Goal: Transaction & Acquisition: Purchase product/service

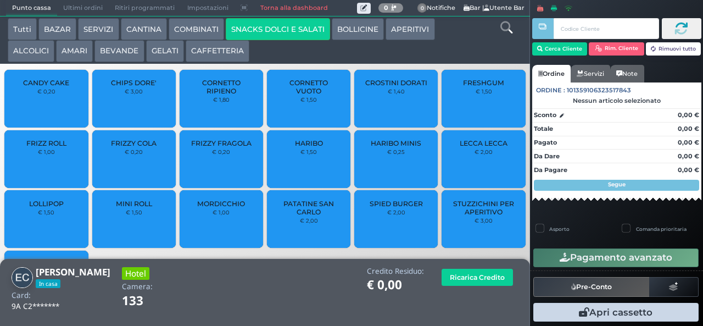
click at [59, 208] on span "LOLLIPOP" at bounding box center [46, 203] width 35 height 8
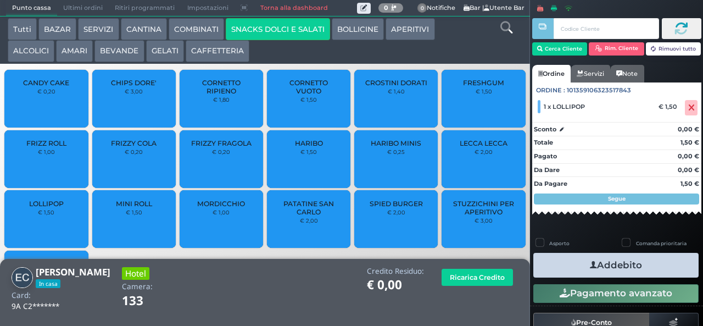
click at [590, 264] on icon "button" at bounding box center [593, 265] width 7 height 12
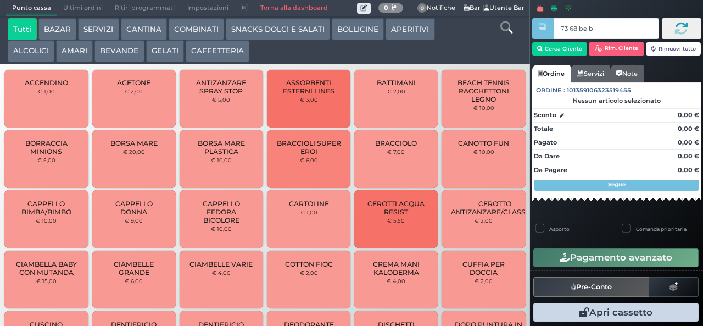
type input "73 68 be b9"
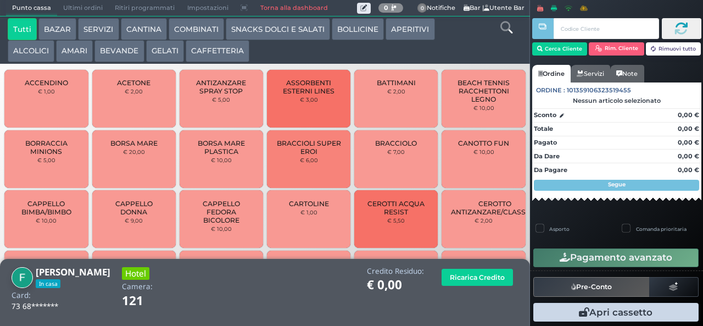
click at [246, 30] on button "SNACKS DOLCI E SALATI" at bounding box center [278, 29] width 104 height 22
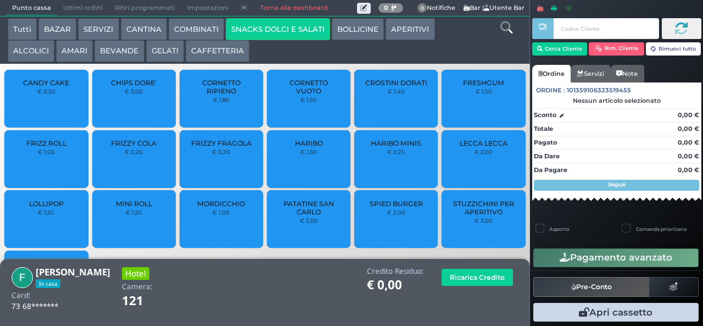
click at [374, 103] on div "CROSTINI DORATI € 1,40" at bounding box center [395, 99] width 83 height 58
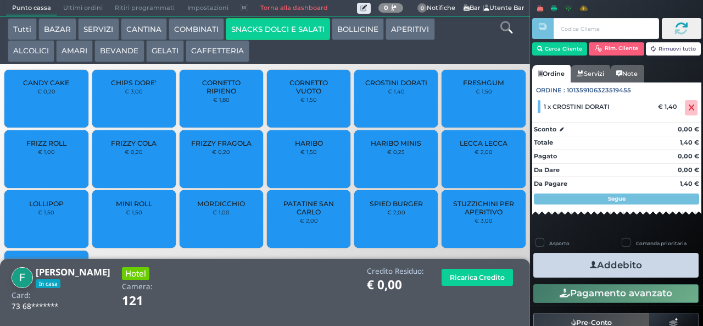
click at [129, 94] on small "€ 3,00" at bounding box center [134, 91] width 18 height 7
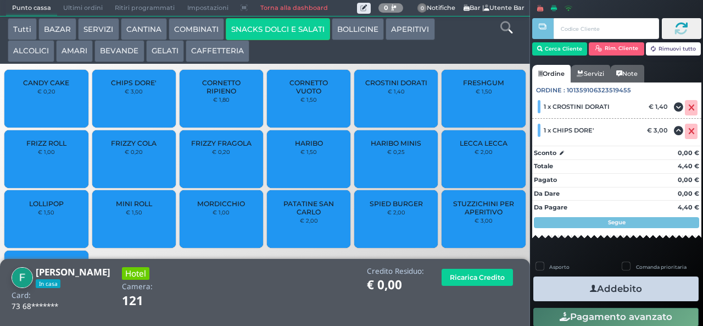
click at [590, 288] on icon "button" at bounding box center [593, 289] width 7 height 12
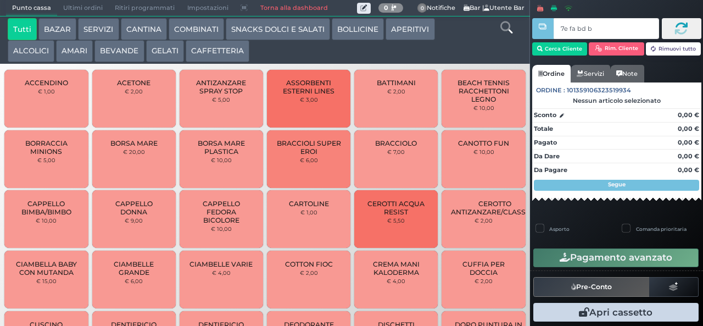
type input "7e fa bd b9"
click at [164, 53] on button "GELATI" at bounding box center [165, 51] width 38 height 22
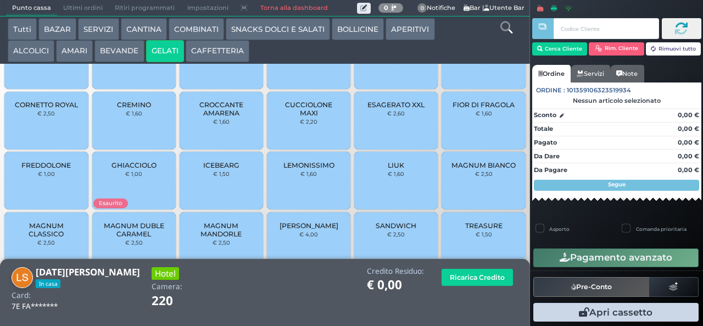
scroll to position [73, 0]
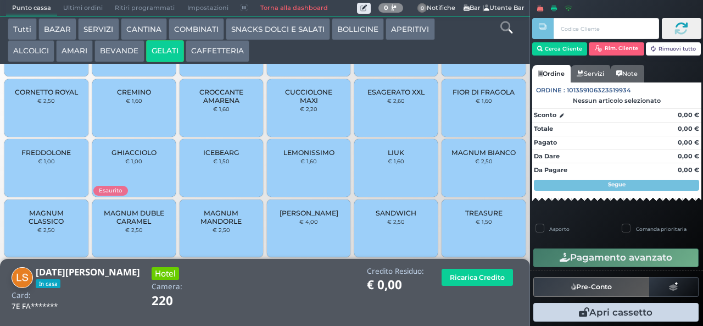
click at [49, 225] on span "MAGNUM CLASSICO" at bounding box center [46, 217] width 65 height 16
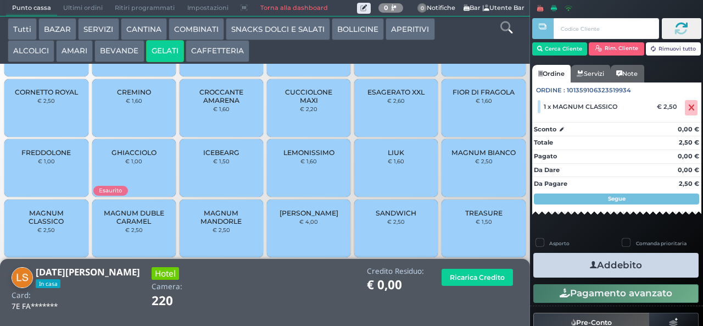
click at [211, 225] on span "MAGNUM MANDORLE" at bounding box center [221, 217] width 65 height 16
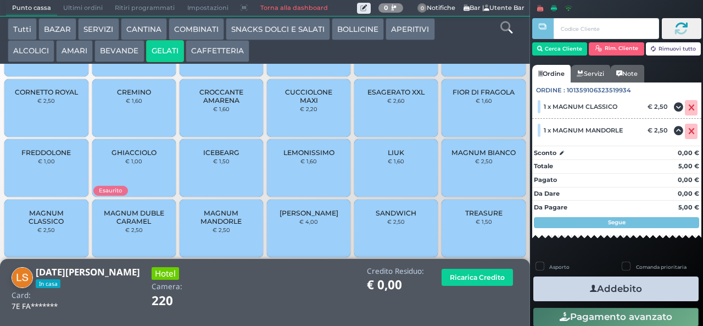
click at [590, 286] on icon "button" at bounding box center [593, 289] width 7 height 12
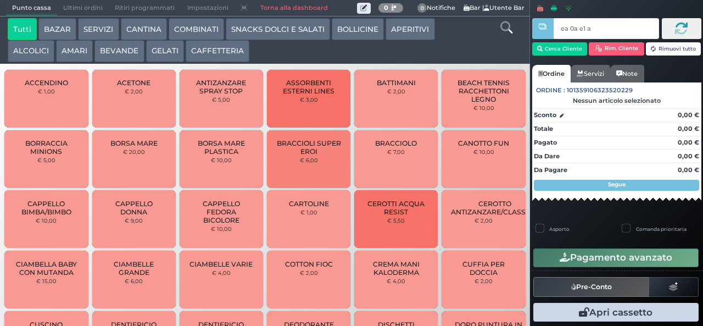
type input "ea 0a e1 a4"
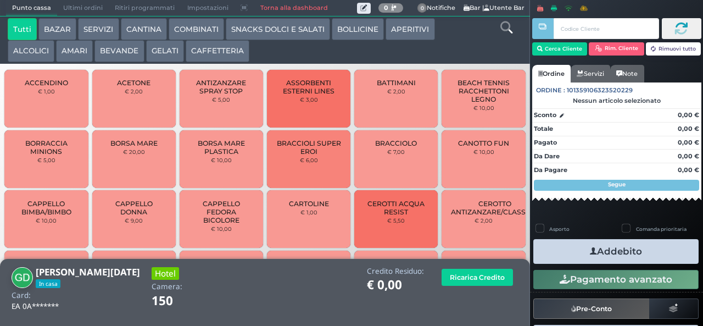
click at [257, 33] on button "SNACKS DOLCI E SALATI" at bounding box center [278, 29] width 104 height 22
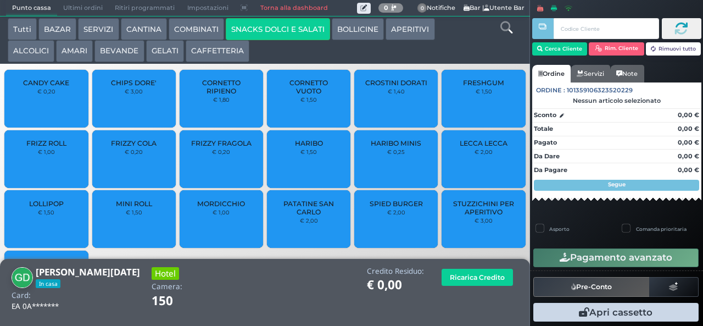
click at [293, 216] on span "PATATINE SAN CARLO" at bounding box center [308, 207] width 65 height 16
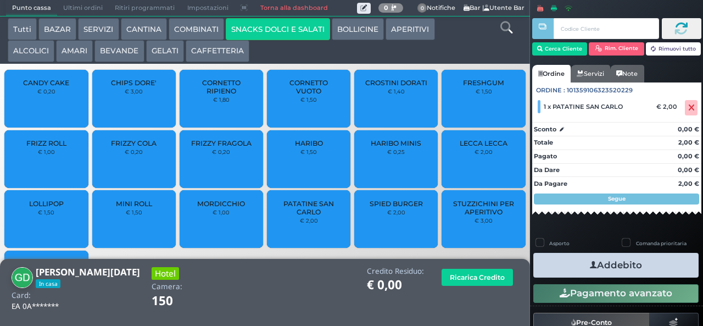
click at [623, 273] on button "Addebito" at bounding box center [615, 265] width 165 height 25
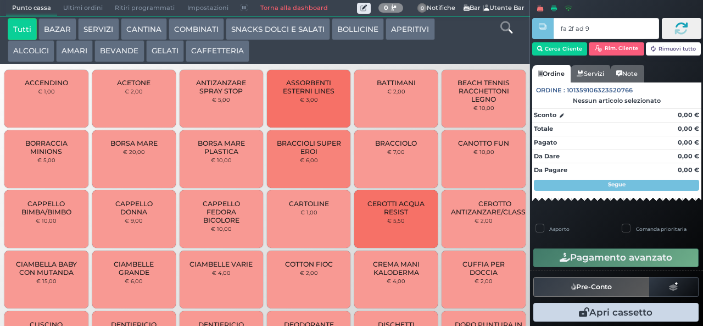
type input "fa 2f ad 9a"
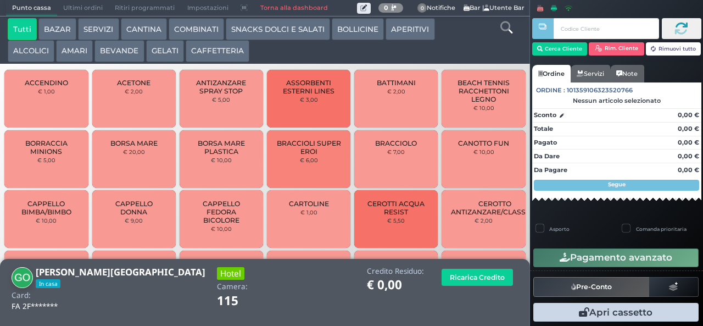
click at [163, 52] on button "GELATI" at bounding box center [165, 51] width 38 height 22
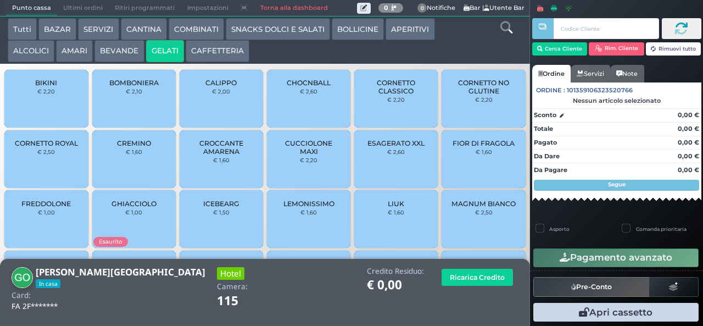
click at [132, 208] on span "GHIACCIOLO" at bounding box center [133, 203] width 45 height 8
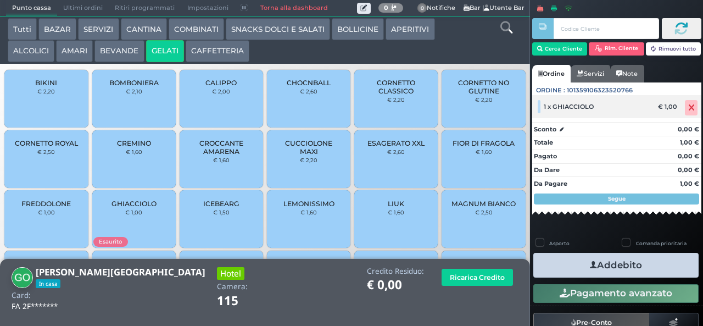
click at [688, 108] on icon at bounding box center [691, 108] width 7 height 1
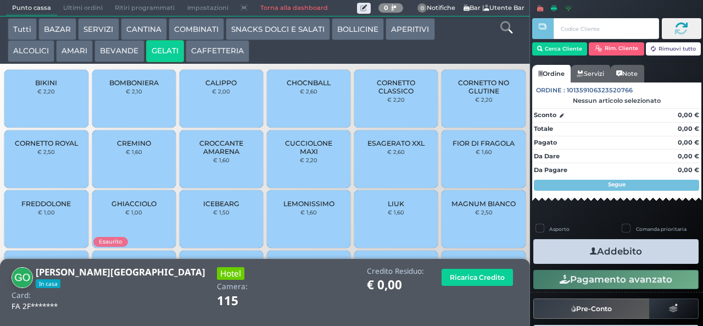
click at [309, 155] on span "CUCCIOLONE MAXI" at bounding box center [308, 147] width 65 height 16
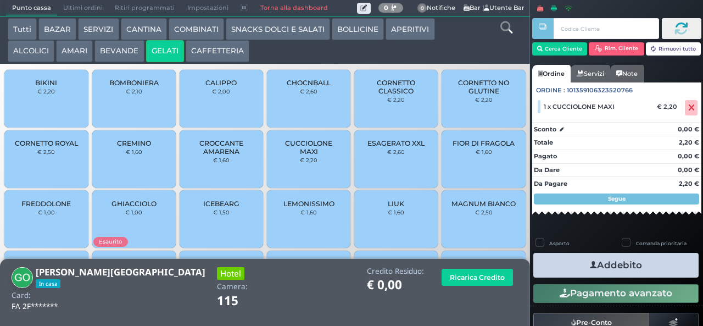
click at [614, 264] on button "Addebito" at bounding box center [615, 265] width 165 height 25
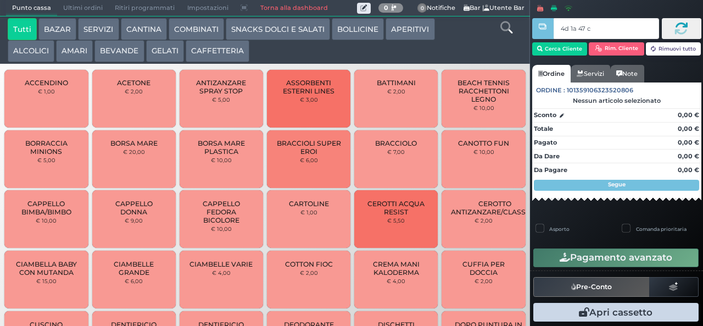
type input "4d 1a 47 c3"
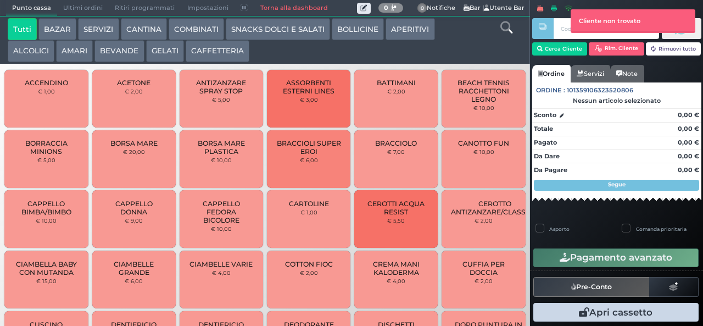
click at [273, 31] on button "SNACKS DOLCI E SALATI" at bounding box center [278, 29] width 104 height 22
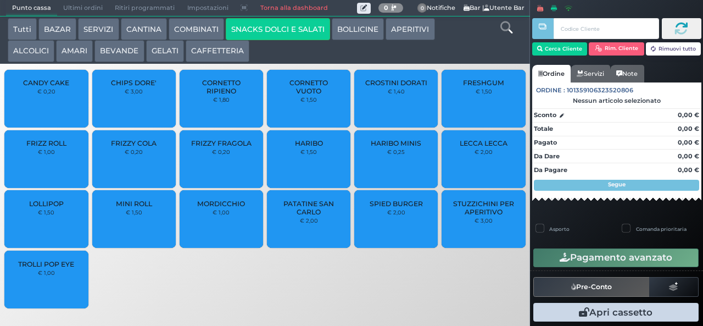
click at [306, 216] on span "PATATINE SAN CARLO" at bounding box center [308, 207] width 65 height 16
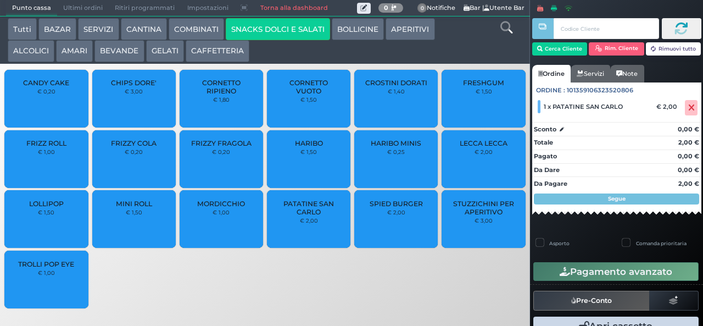
click at [309, 216] on span "PATATINE SAN CARLO" at bounding box center [308, 207] width 65 height 16
click at [613, 271] on button "Pagamento avanzato" at bounding box center [615, 271] width 165 height 19
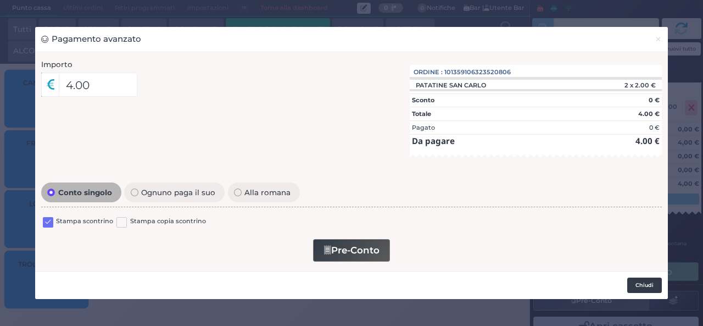
click at [646, 283] on button "Chiudi" at bounding box center [644, 284] width 35 height 15
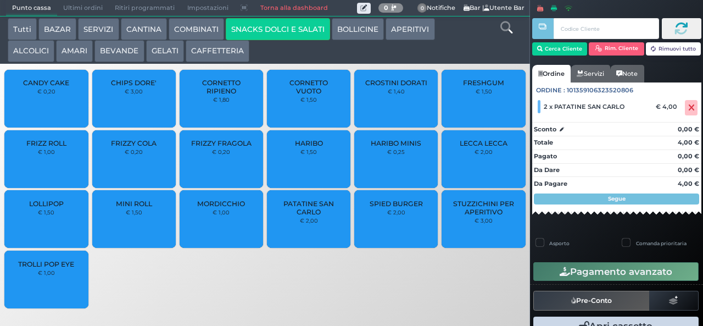
click at [165, 55] on button "GELATI" at bounding box center [165, 51] width 38 height 22
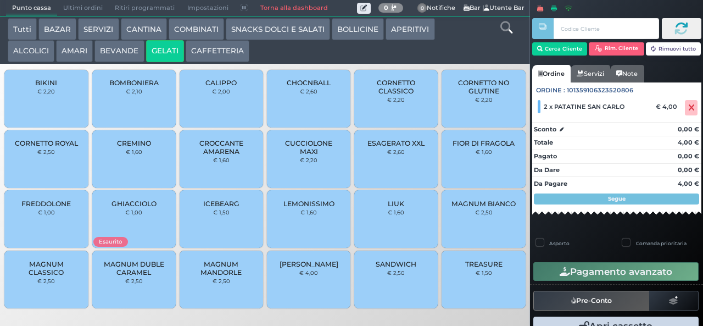
click at [144, 147] on span "CREMINO" at bounding box center [134, 143] width 34 height 8
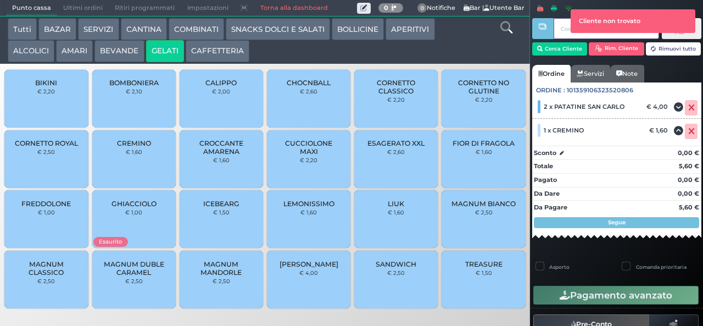
click at [543, 55] on div at bounding box center [543, 155] width 2 height 311
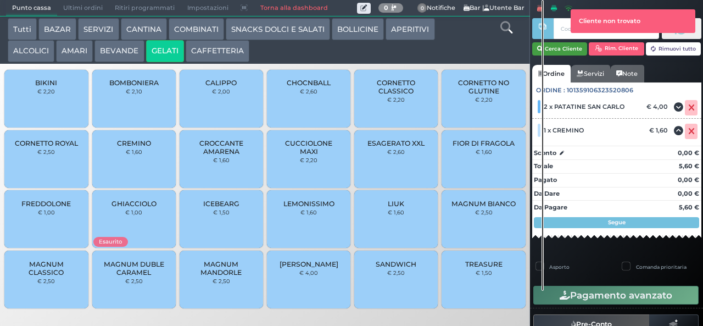
click at [565, 47] on button "Cerca Cliente" at bounding box center [559, 48] width 55 height 13
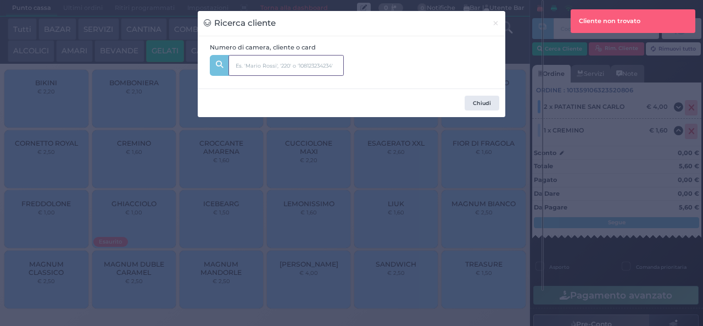
click at [315, 58] on input "text" at bounding box center [285, 65] width 115 height 21
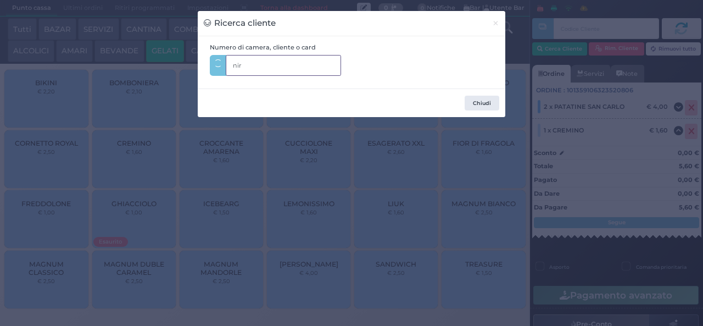
type input "niro"
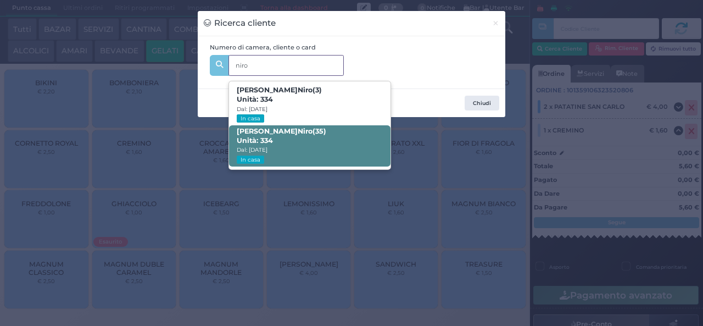
click at [269, 140] on span "Unità: 334" at bounding box center [255, 140] width 36 height 9
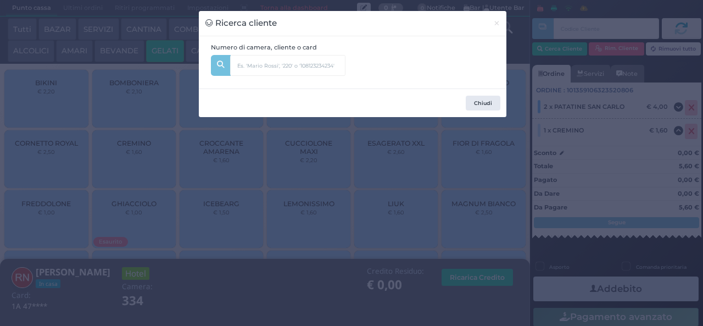
click at [189, 231] on div "Ricerca cliente × Numero di camera, cliente o card niro Isabel Niro (3) Unità: …" at bounding box center [351, 163] width 703 height 326
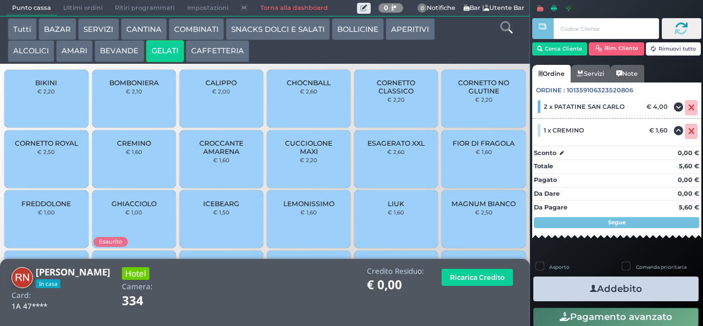
click at [590, 292] on icon "button" at bounding box center [593, 289] width 7 height 12
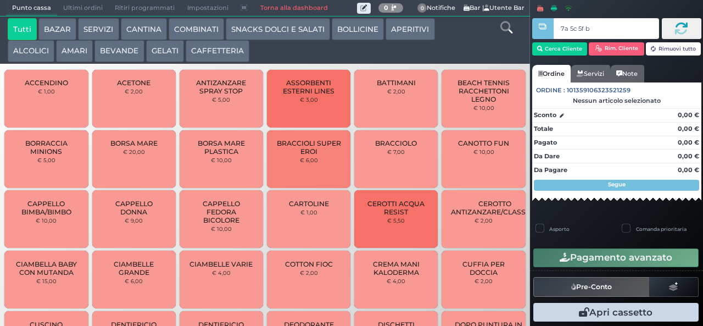
type input "7a 5c 5f bb"
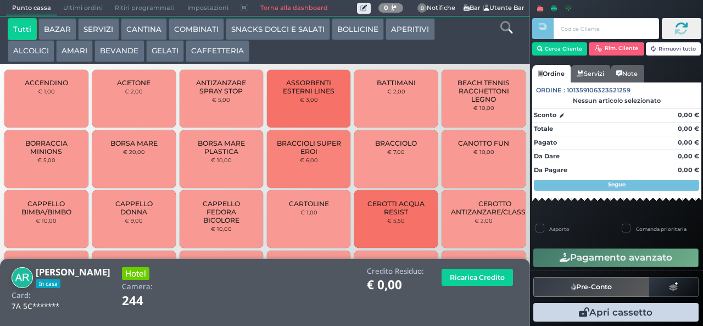
click at [414, 34] on button "APERITIVI" at bounding box center [410, 29] width 49 height 22
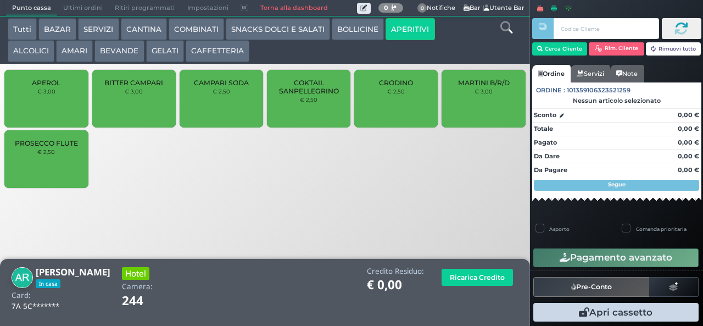
click at [196, 35] on button "COMBINATI" at bounding box center [196, 29] width 55 height 22
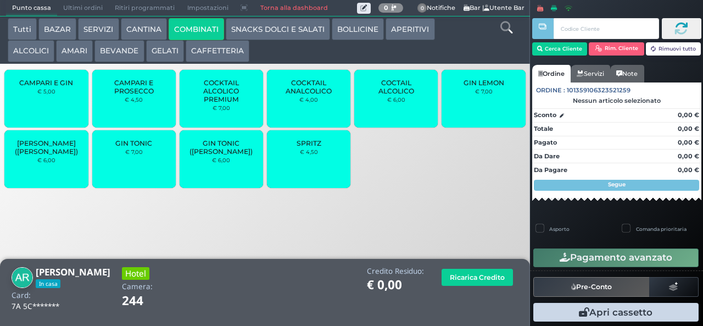
click at [314, 147] on span "SPRITZ" at bounding box center [309, 143] width 25 height 8
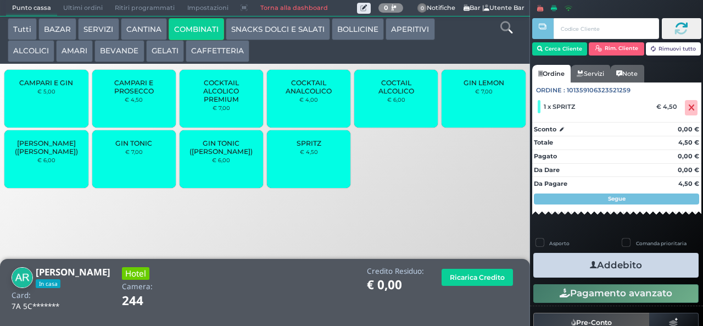
click at [622, 295] on button "Pagamento avanzato" at bounding box center [615, 293] width 165 height 19
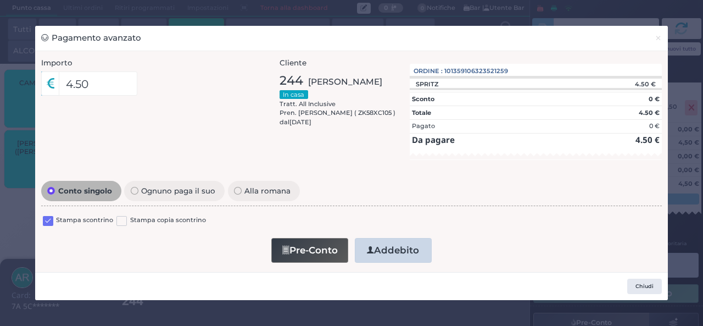
click at [391, 259] on button "Addebito" at bounding box center [393, 250] width 77 height 25
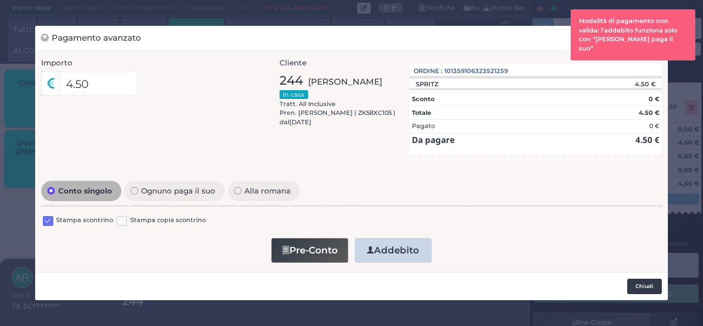
click at [645, 286] on button "Chiudi" at bounding box center [644, 285] width 35 height 15
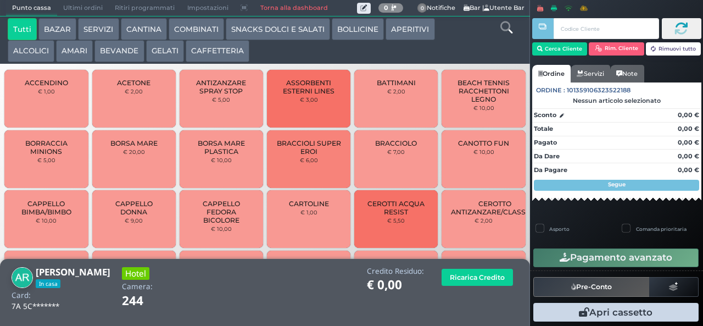
click at [202, 29] on button "COMBINATI" at bounding box center [196, 29] width 55 height 22
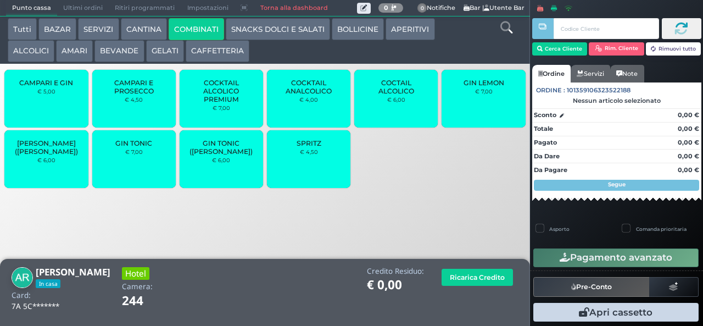
click at [319, 170] on div "SPRITZ € 4,50" at bounding box center [308, 159] width 83 height 58
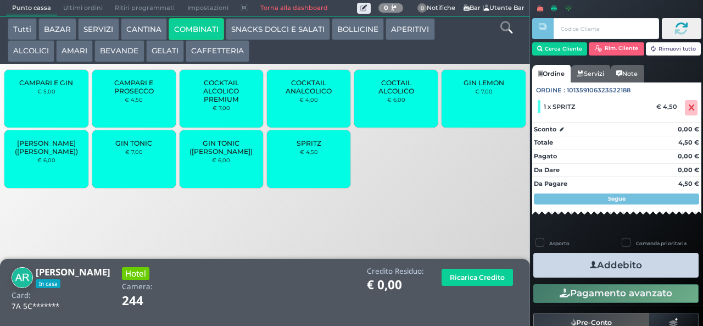
click at [590, 264] on icon "button" at bounding box center [593, 265] width 7 height 12
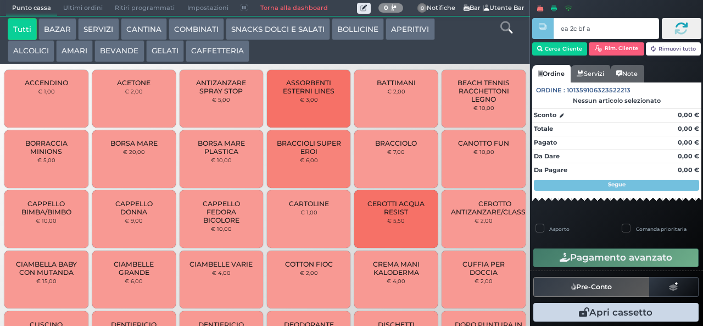
type input "ea 2c bf a4"
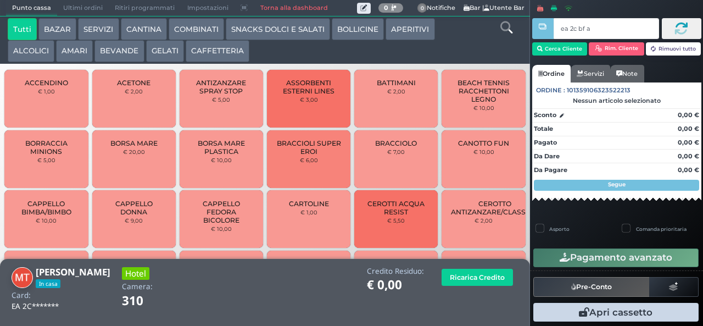
type input "ea 2c bf a4"
click at [279, 40] on button "SNACKS DOLCI E SALATI" at bounding box center [278, 29] width 104 height 22
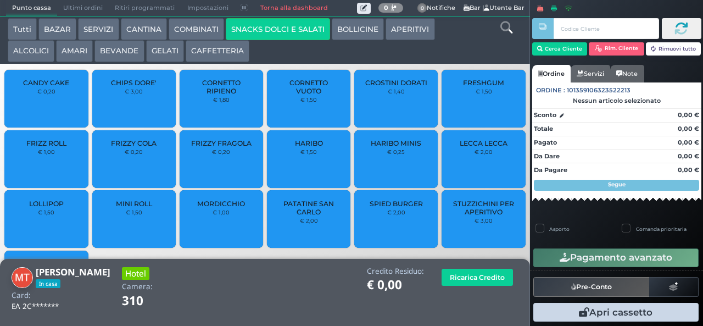
click at [384, 87] on span "CROSTINI DORATI" at bounding box center [396, 83] width 62 height 8
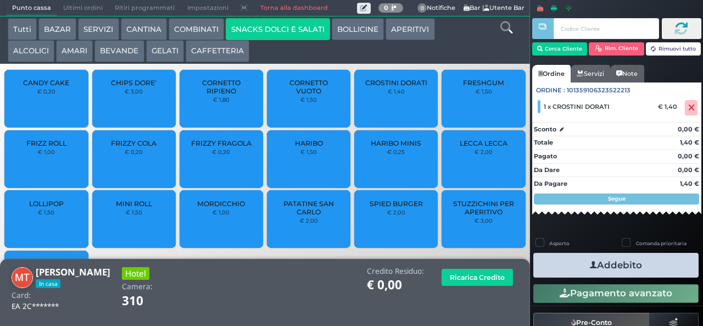
click at [383, 87] on span "CROSTINI DORATI" at bounding box center [396, 83] width 62 height 8
click at [614, 267] on button "Addebito" at bounding box center [615, 265] width 165 height 25
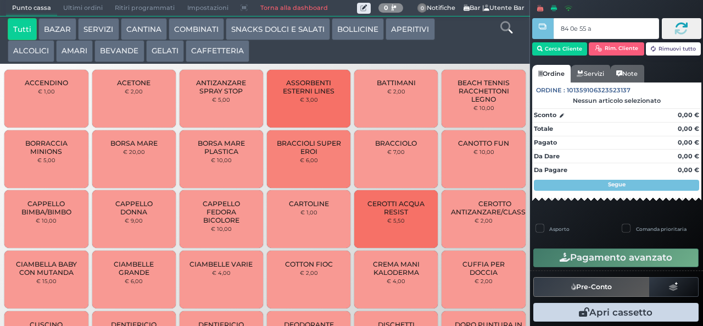
type input "84 0e 55 af"
click at [160, 53] on button "GELATI" at bounding box center [165, 51] width 38 height 22
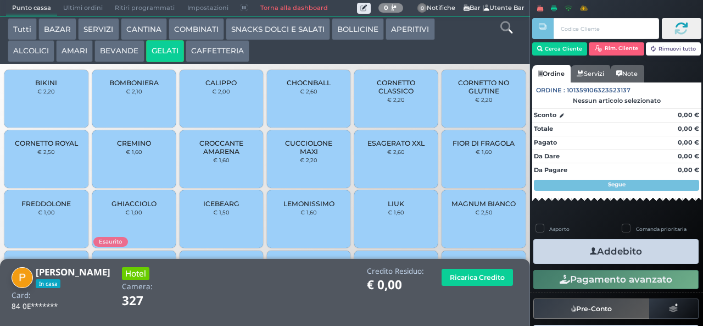
click at [169, 49] on button "GELATI" at bounding box center [165, 51] width 38 height 22
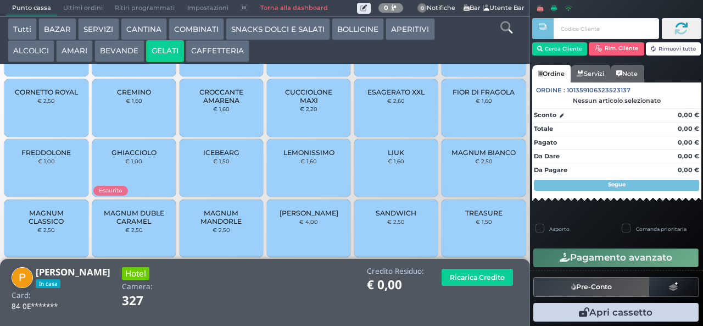
scroll to position [72, 0]
click at [140, 226] on span "MAGNUM DUBLE CARAMEL" at bounding box center [133, 217] width 65 height 16
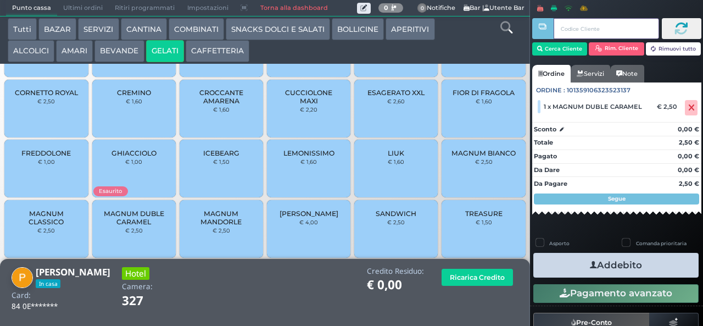
scroll to position [73, 0]
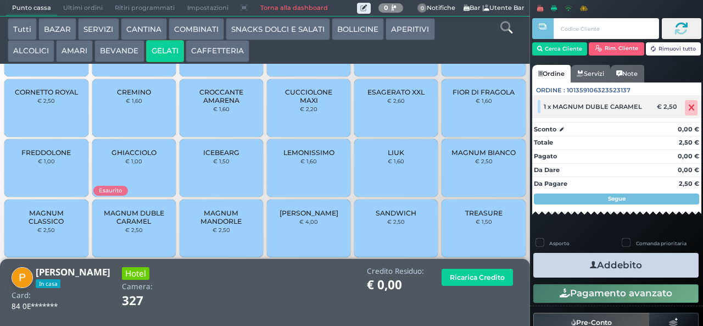
click at [666, 107] on div "€ 2,50" at bounding box center [668, 107] width 27 height 8
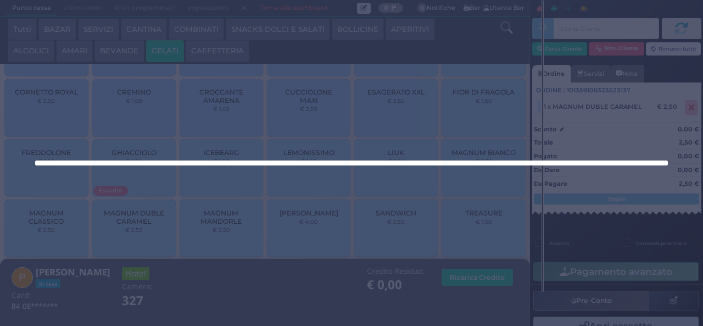
click at [678, 104] on div at bounding box center [351, 163] width 703 height 326
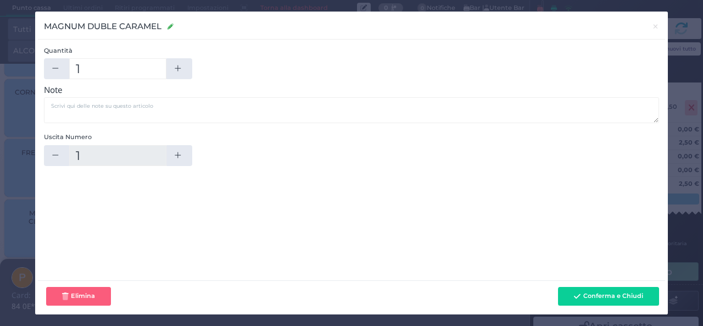
click at [664, 108] on div "Quantità 1 Prezzo (€) 2.50 Totale (€) 2.50 Note Uscita Numero 1" at bounding box center [351, 160] width 627 height 240
click at [661, 101] on div "Quantità 1 Prezzo (€) 2.50 Totale (€) 2.50 Note Uscita Numero 1" at bounding box center [351, 160] width 627 height 240
click at [678, 203] on div "MAGNUM DUBLE CARAMEL MAGNUM DUBLE CARAMEL × Quantità 1 Prezzo (€) 2.50 Totale (…" at bounding box center [351, 163] width 703 height 326
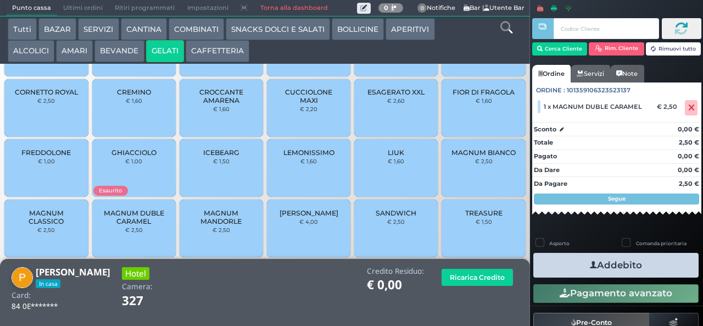
click at [211, 225] on span "MAGNUM MANDORLE" at bounding box center [221, 217] width 65 height 16
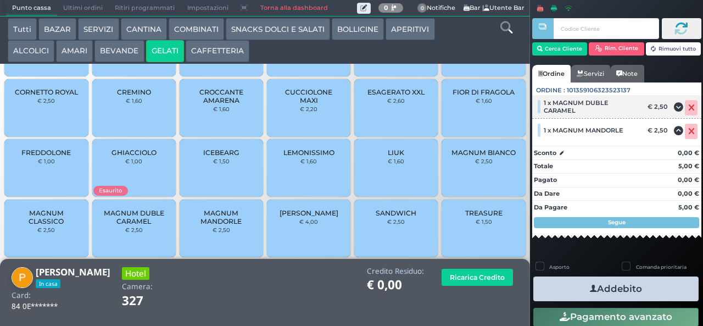
click at [688, 108] on icon at bounding box center [691, 108] width 7 height 1
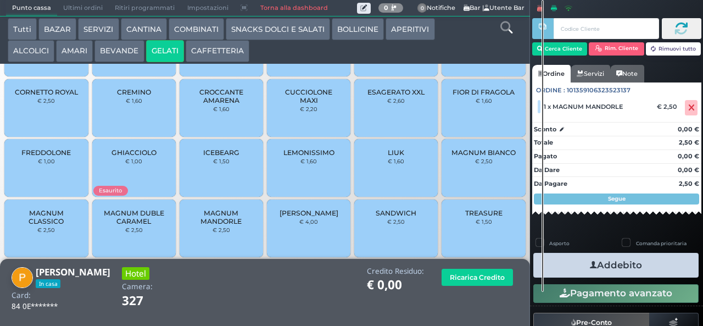
click at [616, 267] on button "Addebito" at bounding box center [615, 265] width 165 height 25
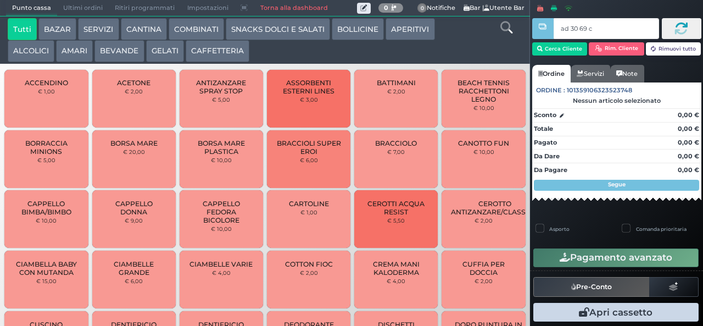
type input "ad 30 69 c3"
click at [284, 31] on button "SNACKS DOLCI E SALATI" at bounding box center [278, 29] width 104 height 22
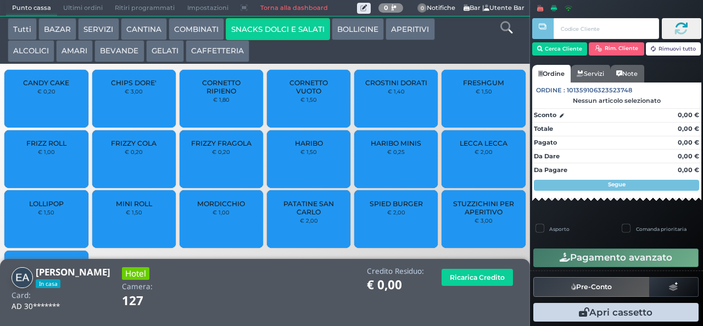
click at [216, 147] on span "FRIZZY FRAGOLA" at bounding box center [221, 143] width 60 height 8
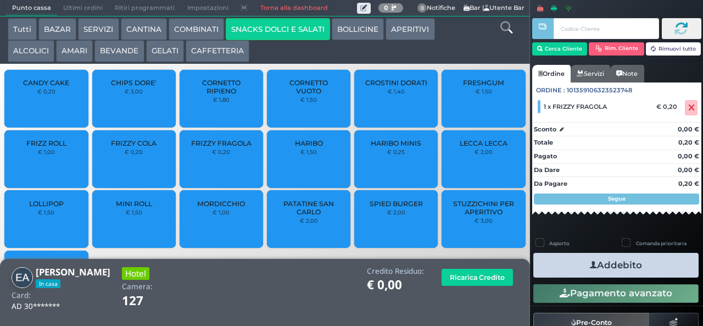
click at [591, 264] on icon "button" at bounding box center [593, 265] width 7 height 12
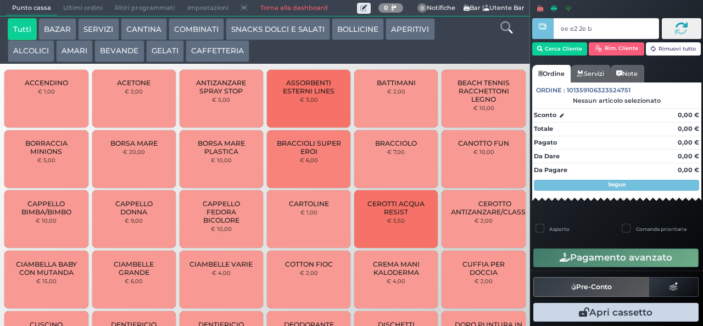
type input "ee e2 2e b9"
click at [0, 0] on div at bounding box center [0, 0] width 0 height 0
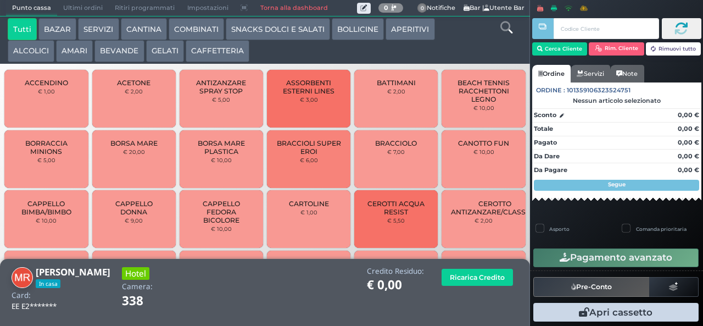
click at [163, 54] on button "GELATI" at bounding box center [165, 51] width 38 height 22
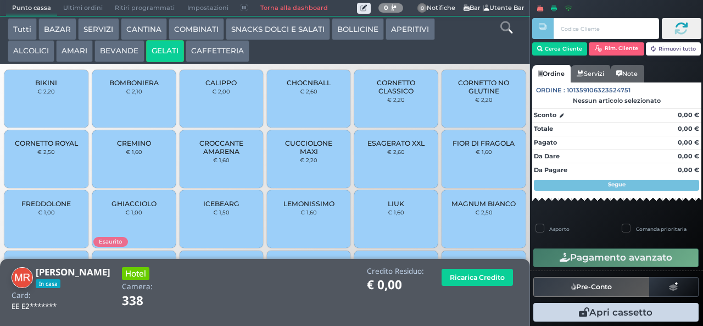
click at [381, 95] on span "CORNETTO CLASSICO" at bounding box center [396, 87] width 65 height 16
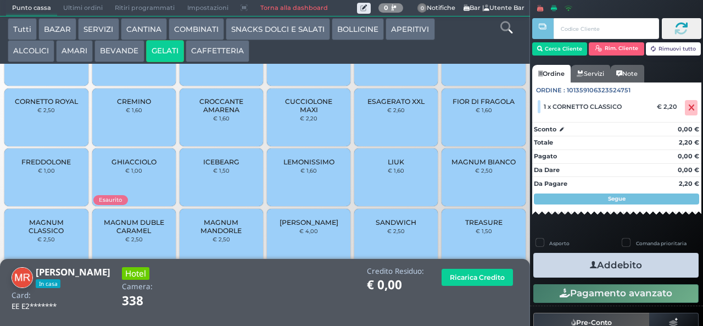
scroll to position [71, 0]
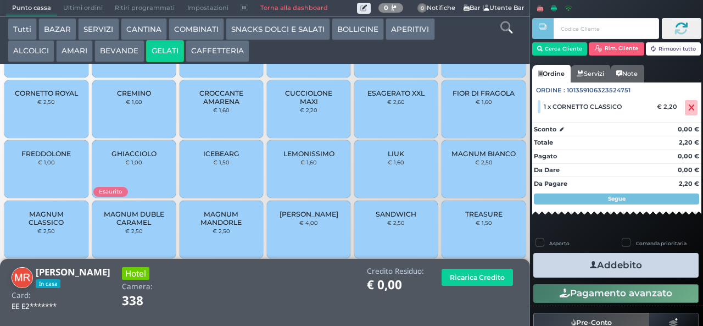
click at [464, 181] on div "MAGNUM BIANCO € 2,50" at bounding box center [483, 169] width 83 height 58
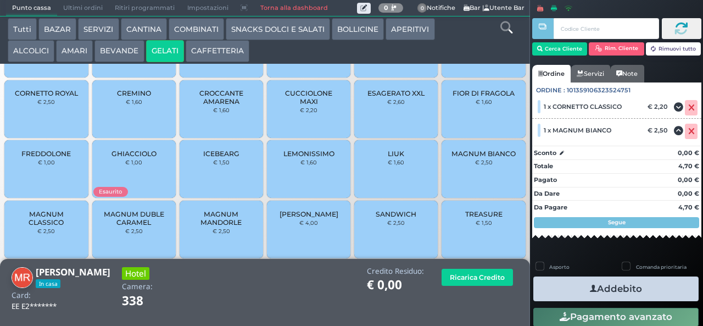
click at [602, 282] on button "Addebito" at bounding box center [615, 288] width 165 height 25
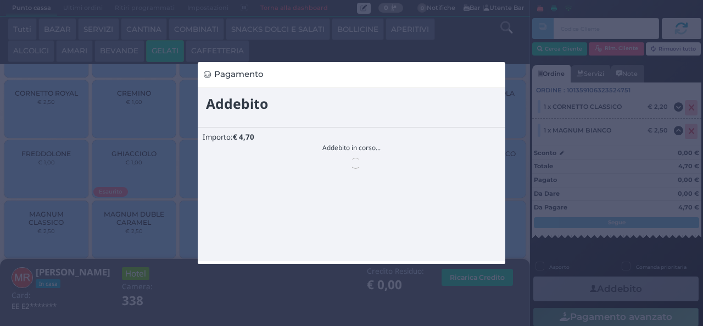
scroll to position [0, 0]
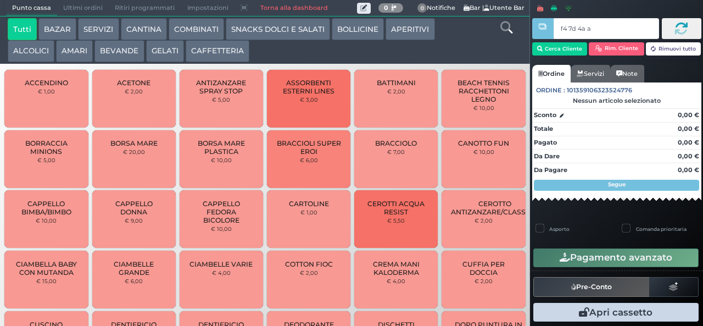
type input "f4 7d 4a af"
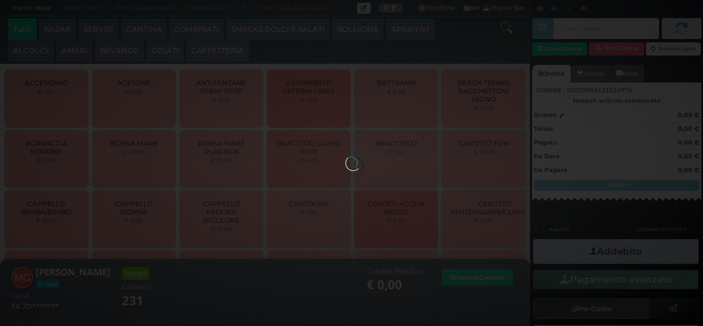
click at [345, 157] on div at bounding box center [351, 163] width 12 height 12
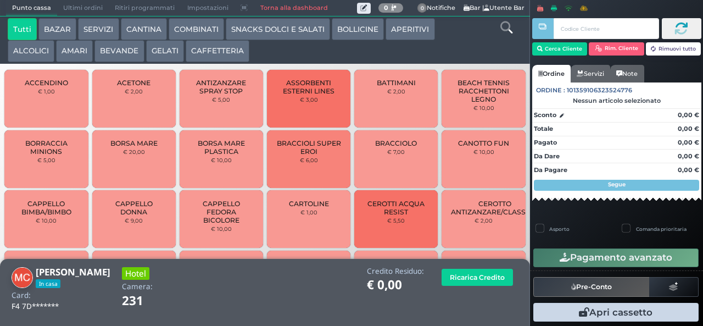
click at [163, 51] on button "GELATI" at bounding box center [165, 51] width 38 height 22
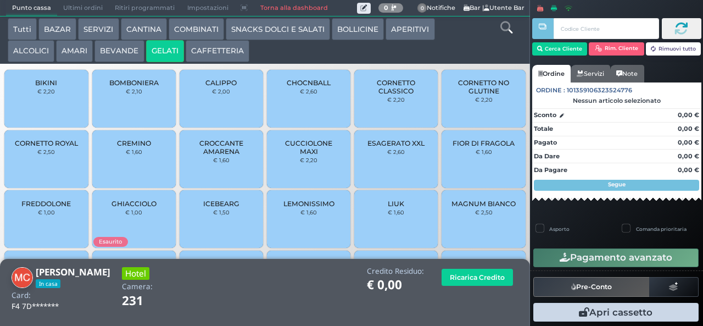
scroll to position [73, 0]
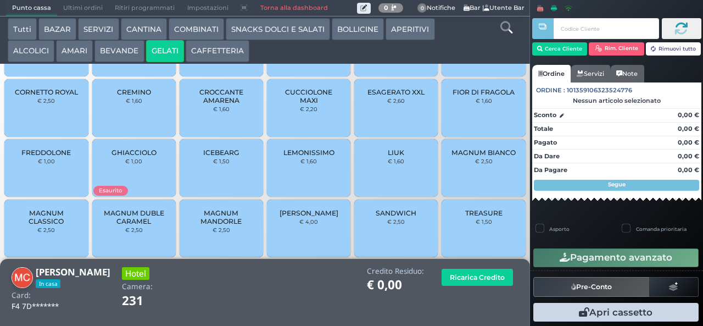
click at [126, 225] on span "MAGNUM DUBLE CARAMEL" at bounding box center [133, 217] width 65 height 16
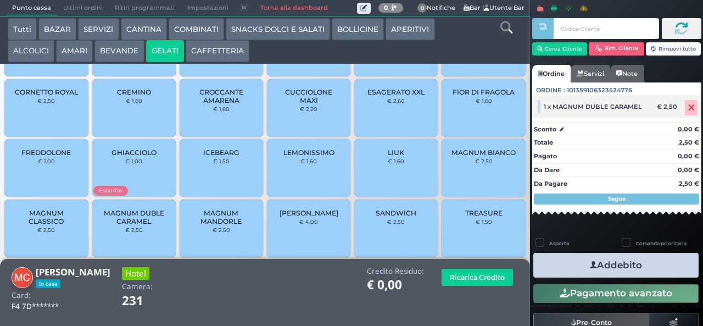
click at [688, 108] on icon at bounding box center [691, 108] width 7 height 1
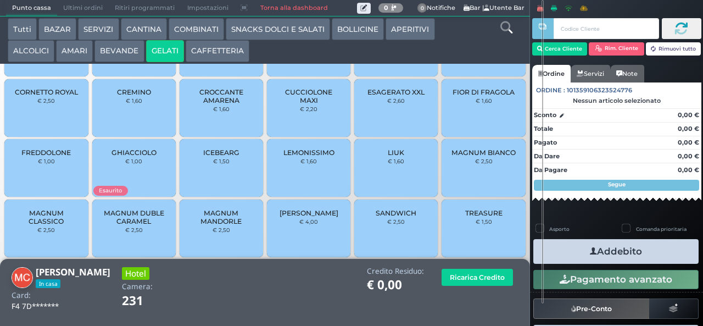
click at [203, 225] on span "MAGNUM MANDORLE" at bounding box center [221, 217] width 65 height 16
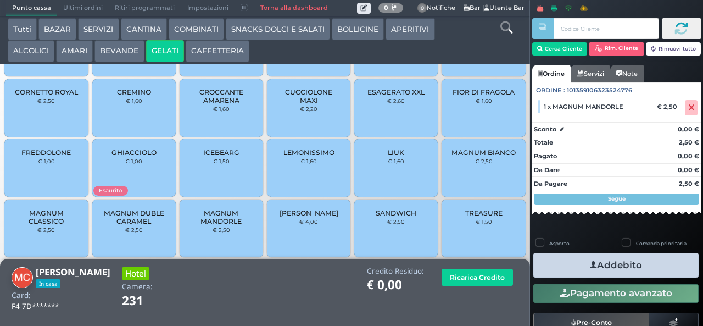
click at [590, 265] on icon "button" at bounding box center [593, 265] width 7 height 12
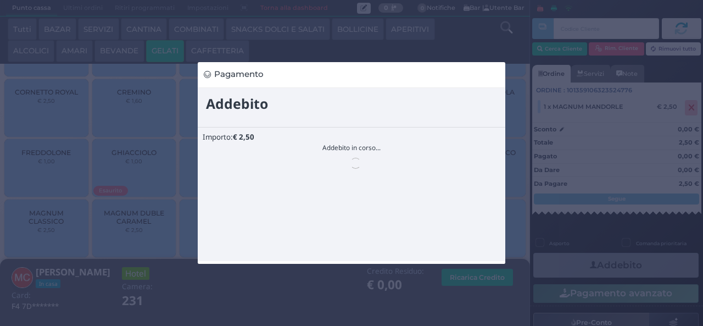
scroll to position [0, 0]
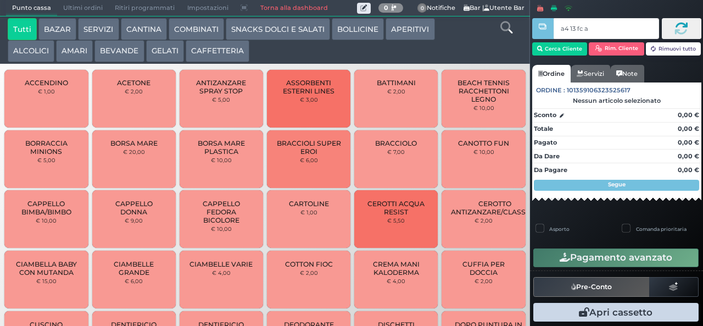
type input "a4 13 fc af"
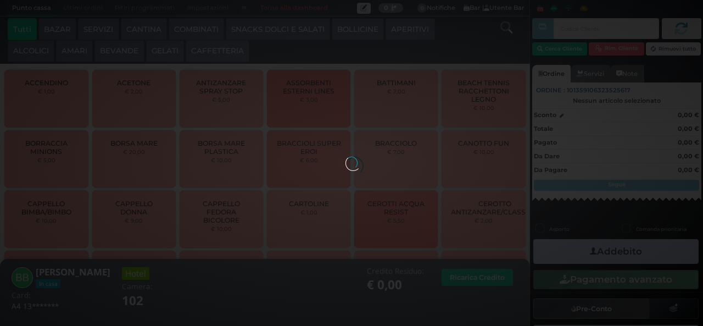
click at [168, 55] on button "GELATI" at bounding box center [165, 51] width 38 height 22
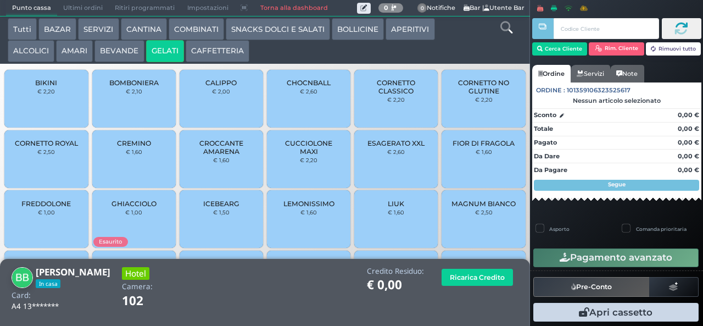
click at [165, 41] on button "GELATI" at bounding box center [165, 51] width 38 height 22
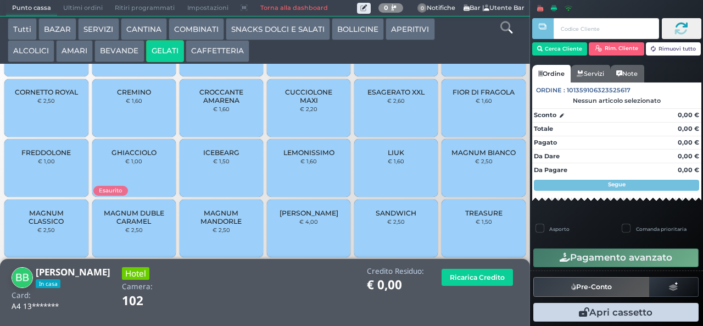
click at [465, 217] on span "TREASURE" at bounding box center [483, 213] width 37 height 8
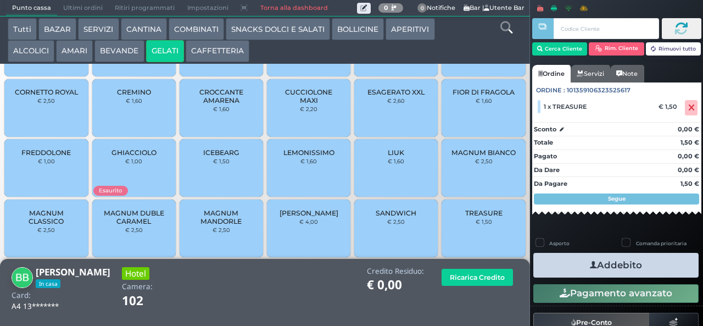
scroll to position [0, 0]
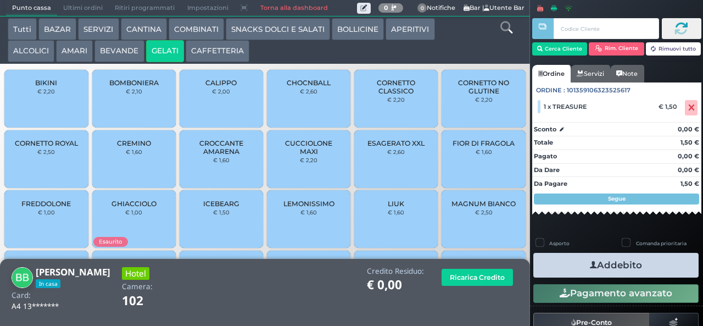
click at [293, 86] on span "CHOCNBALL" at bounding box center [309, 83] width 44 height 8
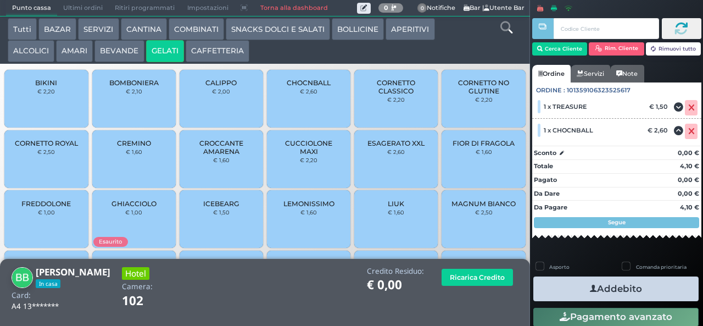
click at [590, 288] on icon "button" at bounding box center [593, 289] width 7 height 12
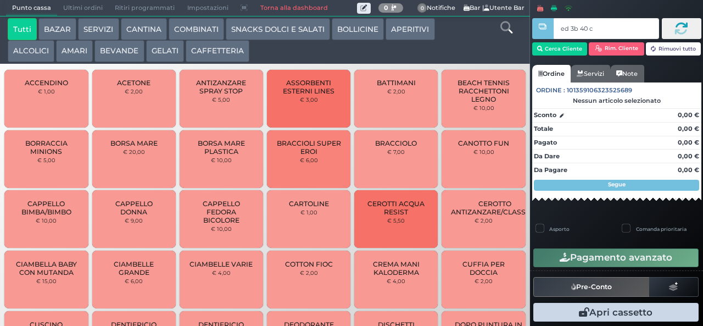
type input "ed 3b 40 c3"
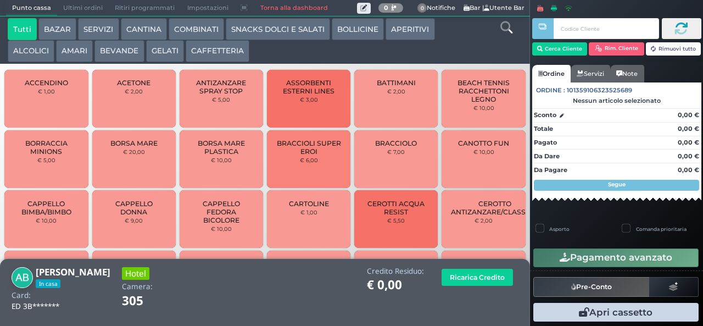
click at [172, 50] on button "GELATI" at bounding box center [165, 51] width 38 height 22
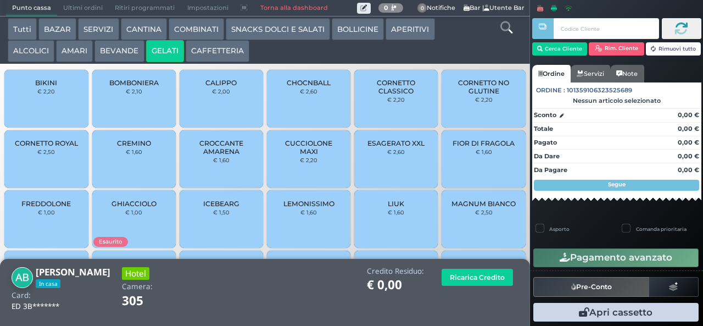
click at [203, 25] on button "COMBINATI" at bounding box center [196, 29] width 55 height 22
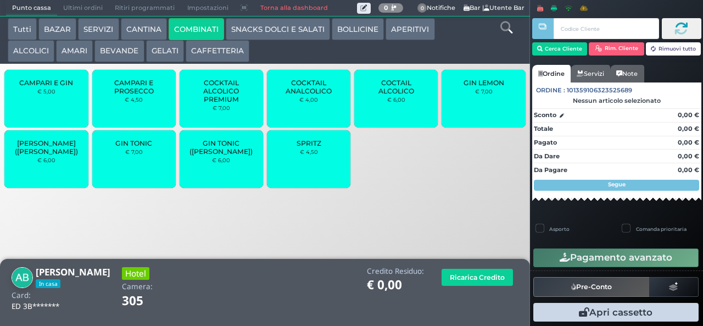
click at [278, 21] on button "SNACKS DOLCI E SALATI" at bounding box center [278, 29] width 104 height 22
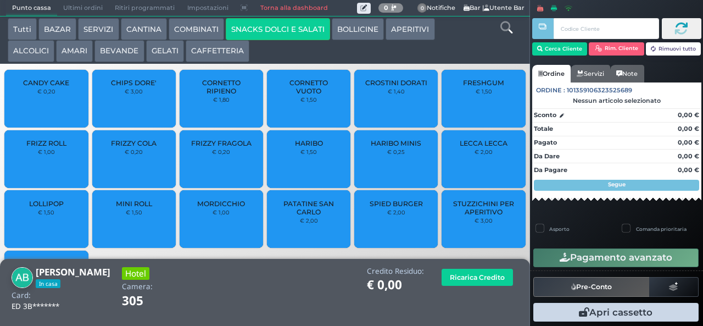
click at [51, 87] on span "CANDY CAKE" at bounding box center [46, 83] width 46 height 8
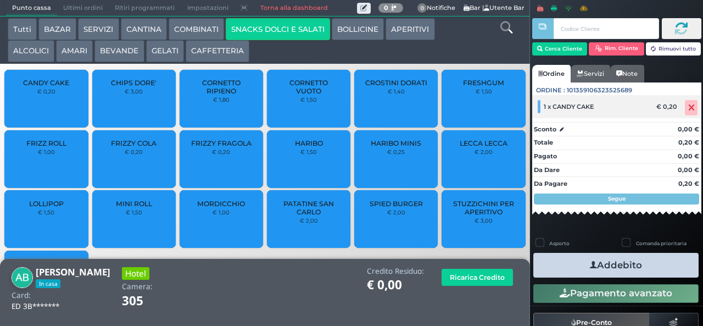
click at [688, 108] on icon at bounding box center [691, 108] width 7 height 1
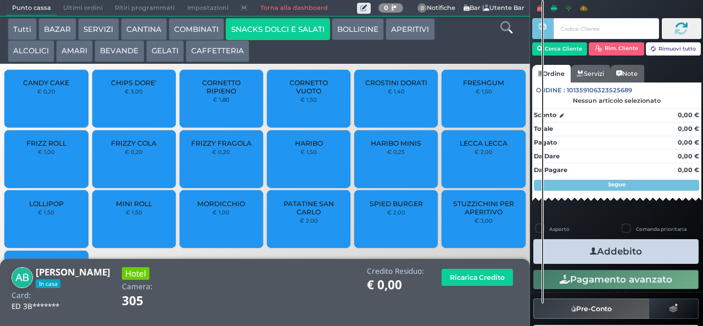
click at [124, 87] on span "CHIPS DORE'" at bounding box center [134, 83] width 46 height 8
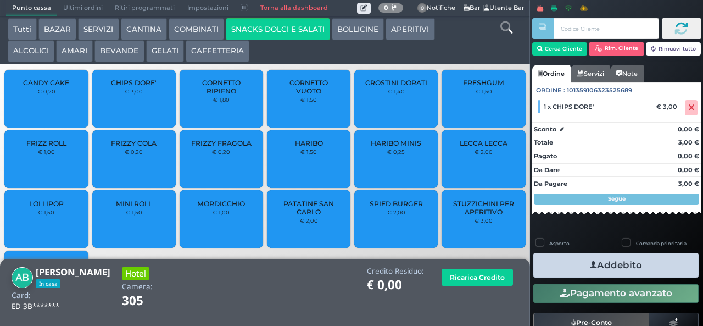
click at [591, 264] on icon "button" at bounding box center [593, 265] width 7 height 12
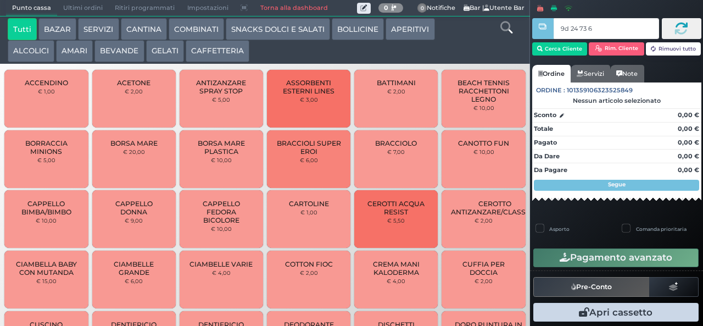
type input "9d 24 73 67"
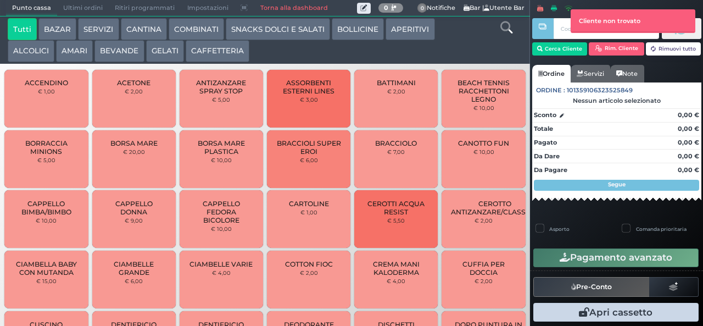
click at [399, 27] on button "APERITIVI" at bounding box center [410, 29] width 49 height 22
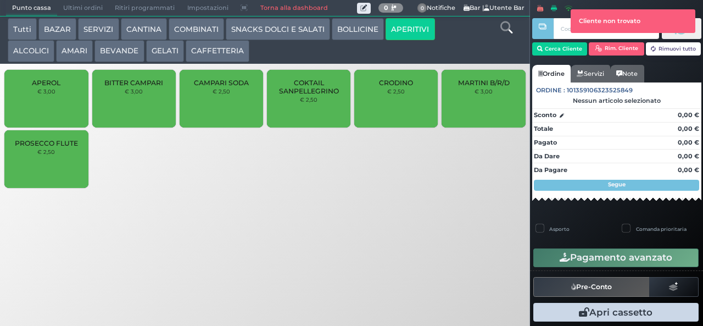
click at [56, 147] on span "PROSECCO FLUTE" at bounding box center [46, 143] width 63 height 8
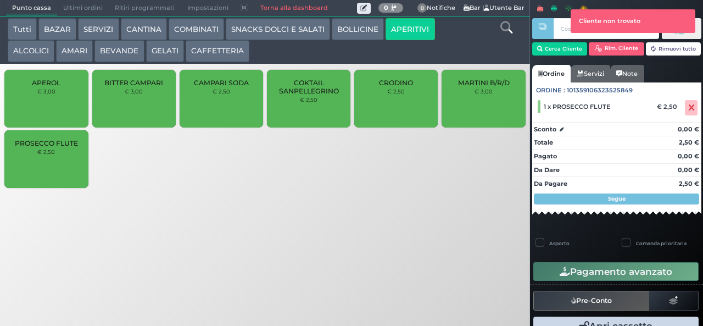
click at [197, 27] on button "COMBINATI" at bounding box center [196, 29] width 55 height 22
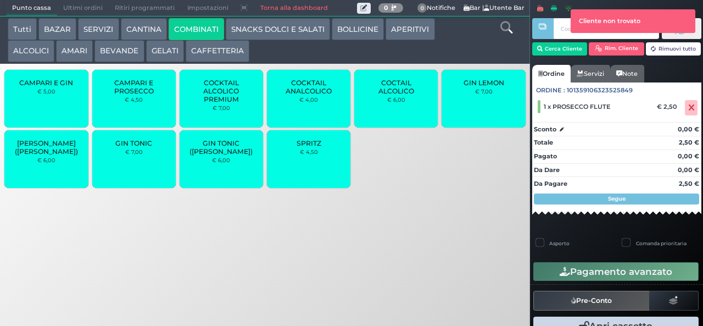
click at [296, 168] on div "SPRITZ € 4,50" at bounding box center [308, 159] width 83 height 58
click at [301, 155] on small "€ 4,50" at bounding box center [309, 151] width 18 height 7
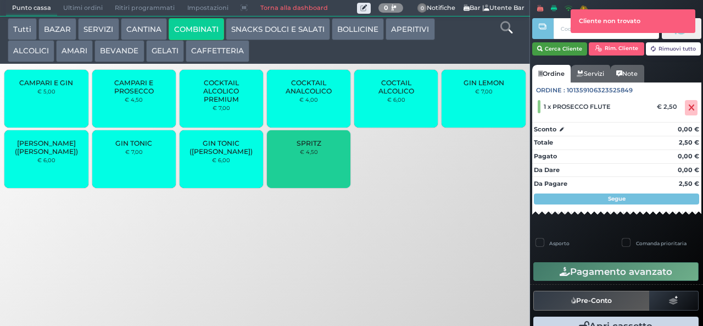
click at [569, 47] on button "Cerca Cliente" at bounding box center [559, 48] width 55 height 13
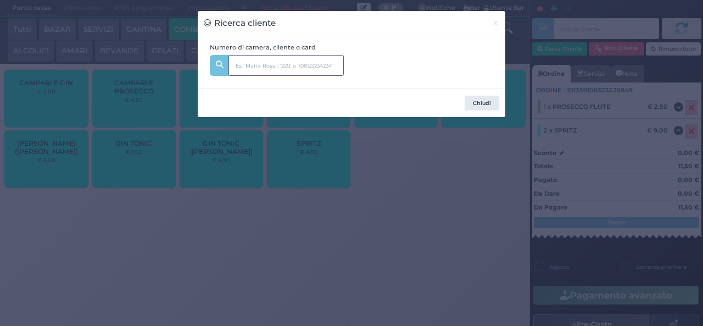
click at [296, 66] on input "text" at bounding box center [285, 65] width 115 height 21
type input "[PERSON_NAME]"
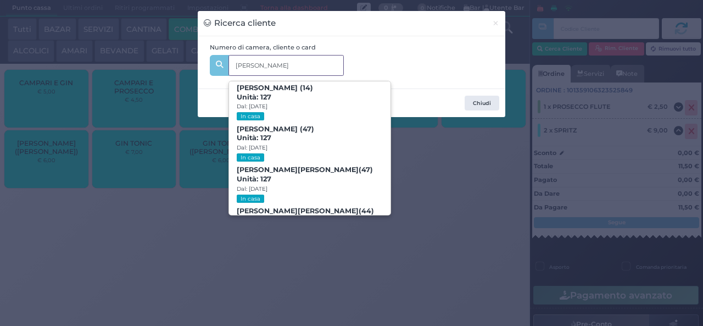
scroll to position [108, 0]
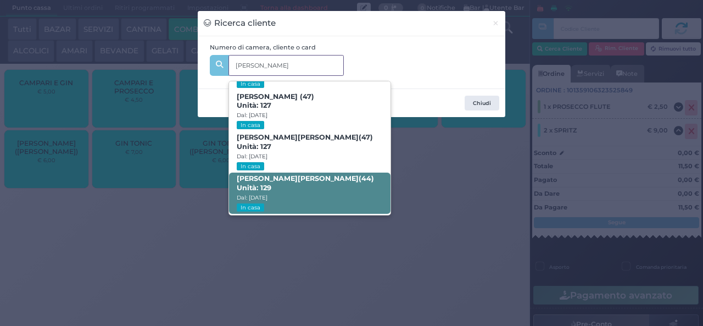
click at [334, 189] on span "[PERSON_NAME] (44) Unità: 129 Dal: [DATE] In casa" at bounding box center [309, 192] width 161 height 41
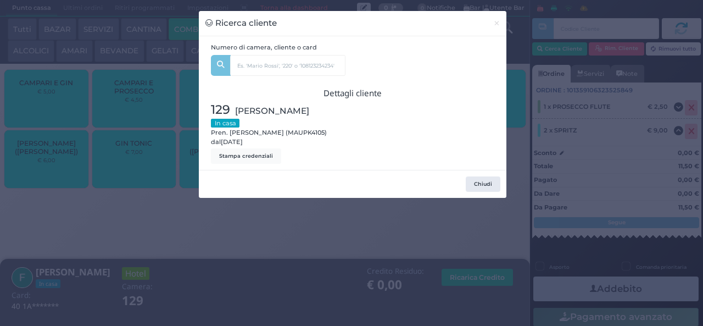
click at [401, 261] on div "Ricerca cliente × Numero di camera, cliente o card [PERSON_NAME] (6) Unità: 127…" at bounding box center [351, 163] width 703 height 326
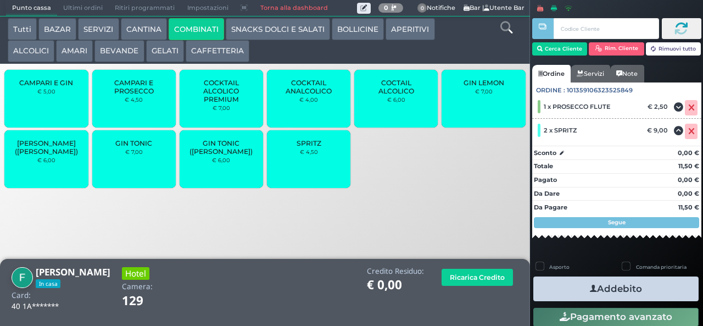
click at [604, 285] on button "Addebito" at bounding box center [615, 288] width 165 height 25
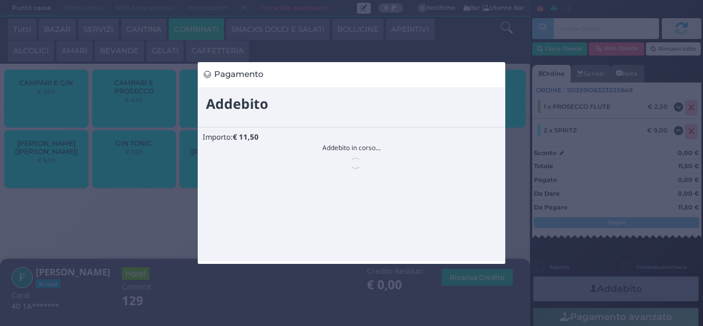
scroll to position [0, 0]
